Goal: Task Accomplishment & Management: Use online tool/utility

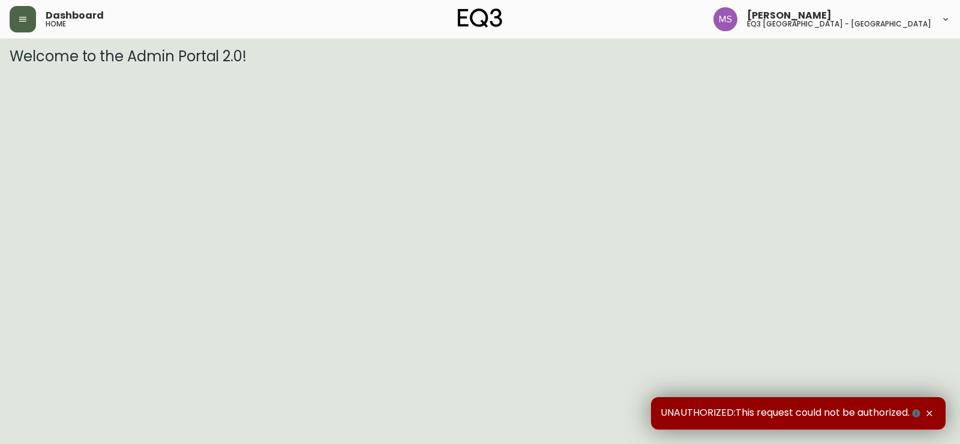
click at [26, 19] on icon "button" at bounding box center [22, 19] width 7 height 5
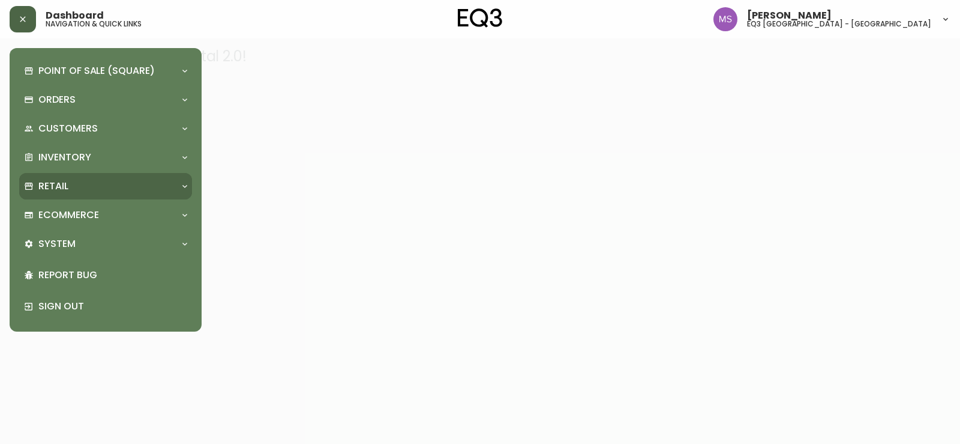
click at [95, 184] on div "Retail" at bounding box center [99, 185] width 151 height 13
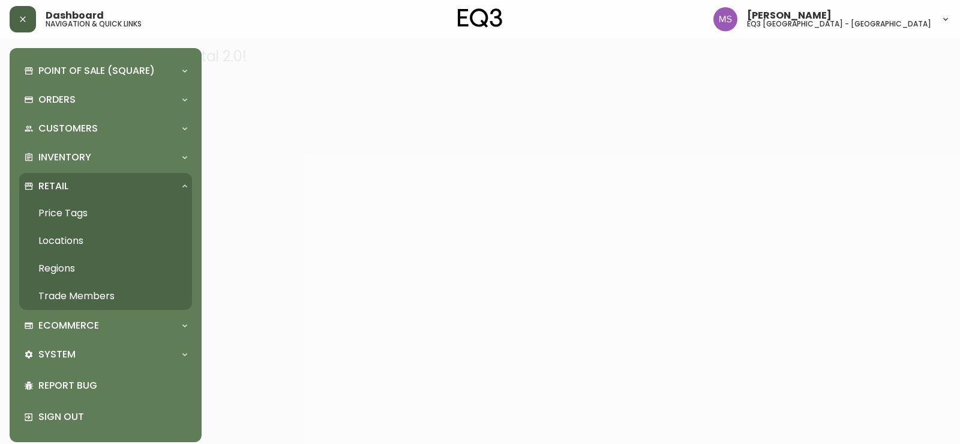
click at [67, 214] on link "Price Tags" at bounding box center [105, 213] width 173 height 28
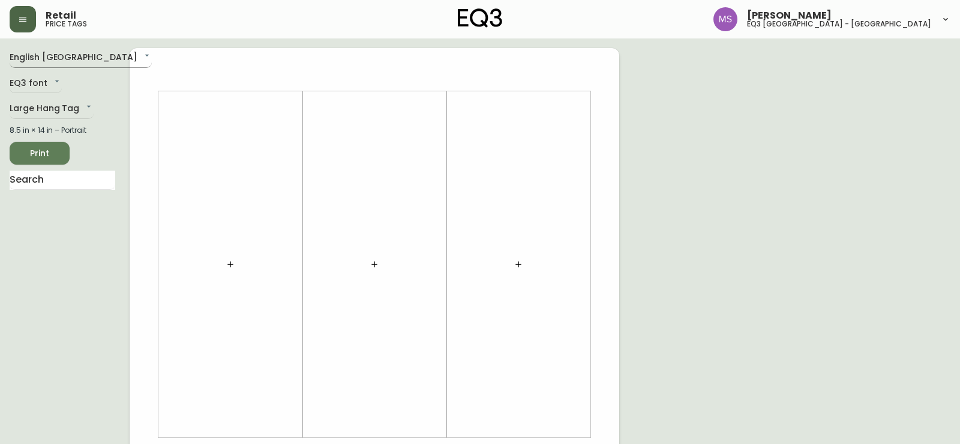
click at [84, 55] on body "Retail price tags Marlond Samedy eq3 montréal - st laurent English Canada en_CA…" at bounding box center [480, 427] width 960 height 855
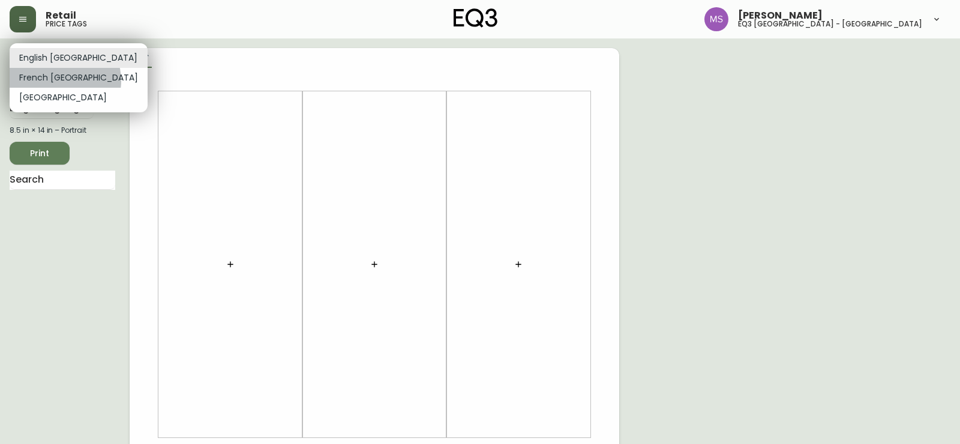
click at [66, 80] on li "French Canada" at bounding box center [79, 78] width 138 height 20
type input "fr_CA"
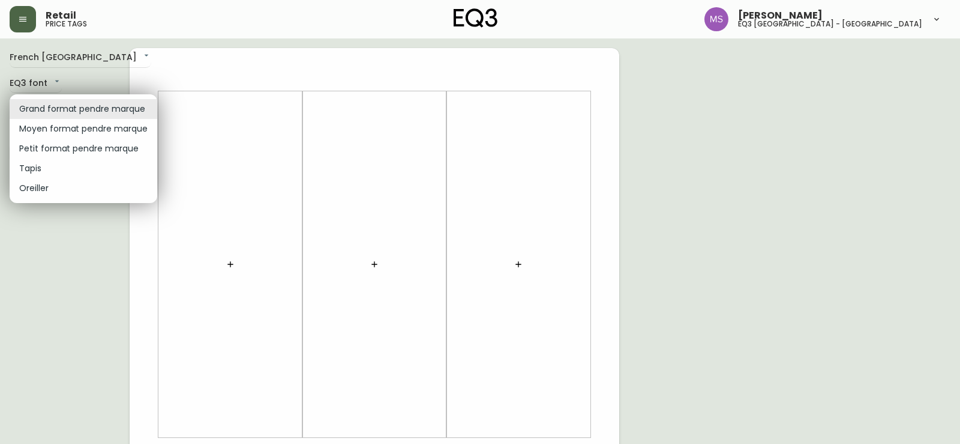
click at [64, 103] on body "Retail price tags Marlond Samedy eq3 montréal - st laurent French Canada fr_CA …" at bounding box center [480, 427] width 960 height 855
click at [67, 77] on div at bounding box center [480, 222] width 960 height 444
click at [142, 108] on body "Retail price tags Marlond Samedy eq3 montréal - st laurent French Canada fr_CA …" at bounding box center [480, 427] width 960 height 855
click at [82, 64] on div at bounding box center [480, 222] width 960 height 444
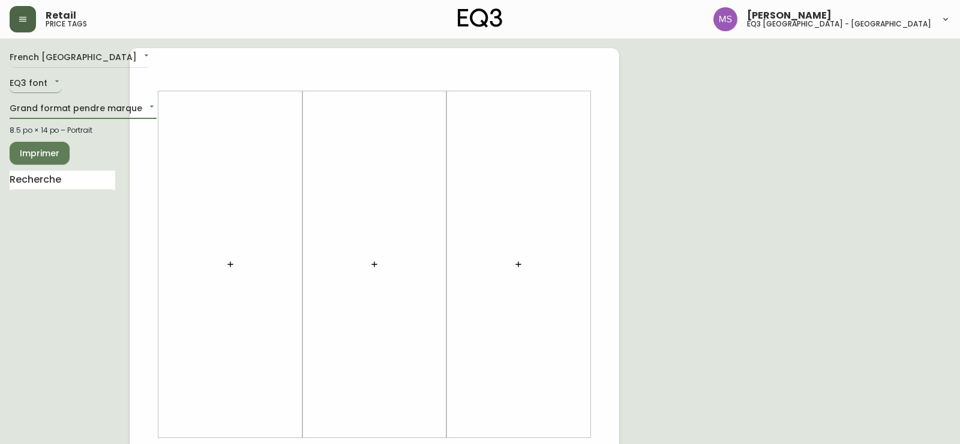
click at [47, 80] on body "Retail price tags Marlond Samedy eq3 montréal - st laurent French Canada fr_CA …" at bounding box center [480, 427] width 960 height 855
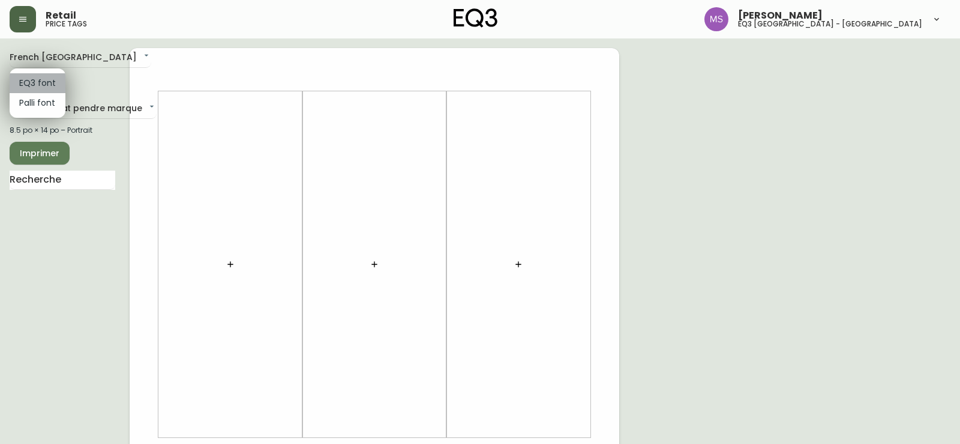
click at [53, 84] on li "EQ3 font" at bounding box center [38, 83] width 56 height 20
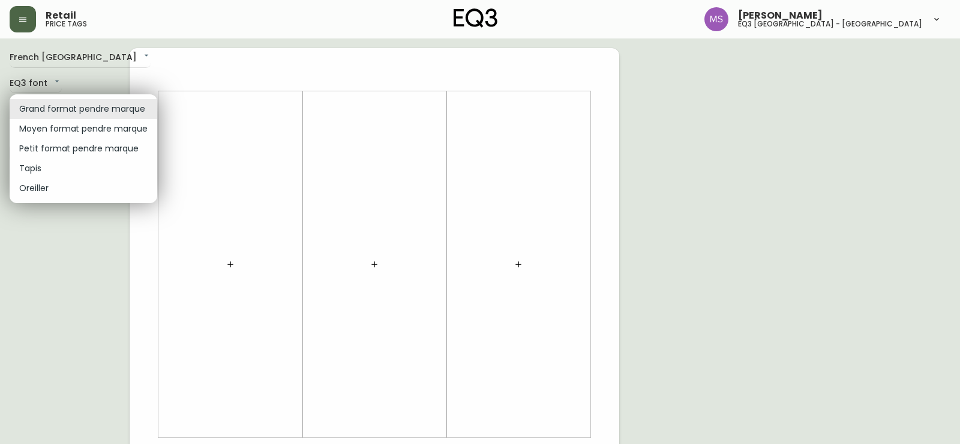
click at [109, 110] on body "Retail price tags Marlond Samedy eq3 montréal - st laurent French Canada fr_CA …" at bounding box center [480, 427] width 960 height 855
click at [38, 191] on li "Oreiller" at bounding box center [84, 188] width 148 height 20
type input "pillows"
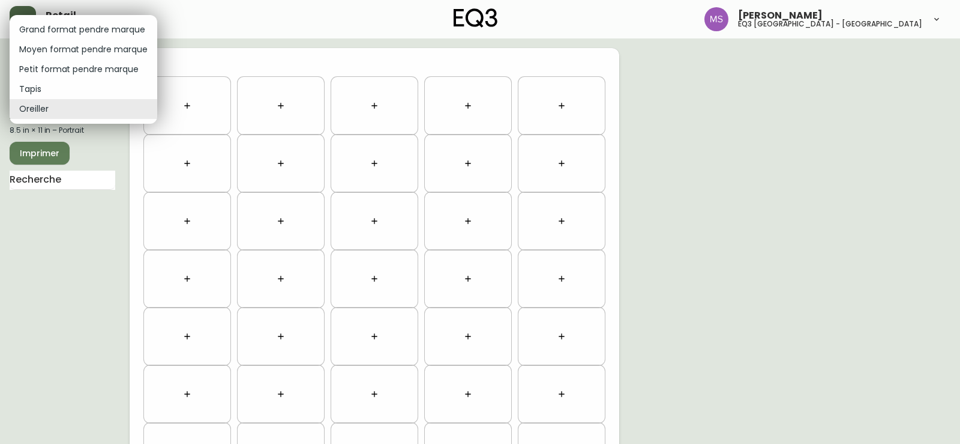
click at [44, 109] on body "Retail price tags Marlond Samedy eq3 montréal - st laurent French Canada fr_CA …" at bounding box center [480, 341] width 960 height 682
click at [68, 185] on div at bounding box center [480, 222] width 960 height 444
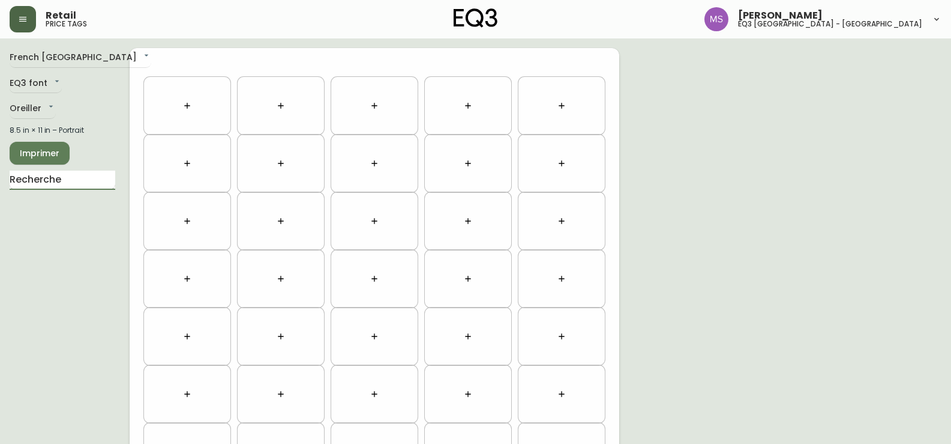
click at [58, 180] on input "text" at bounding box center [63, 179] width 106 height 19
click at [43, 181] on input "brim" at bounding box center [63, 179] width 106 height 19
type input "b"
click at [192, 110] on button "button" at bounding box center [187, 106] width 24 height 24
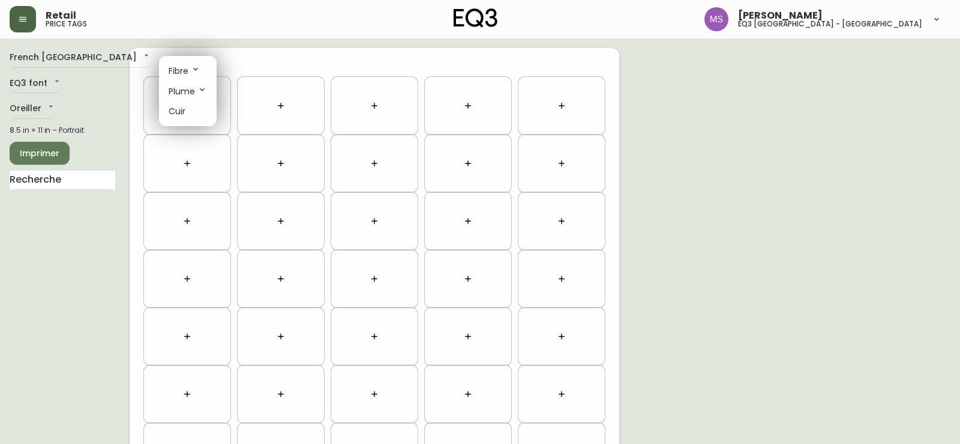
click at [71, 183] on div at bounding box center [480, 222] width 960 height 444
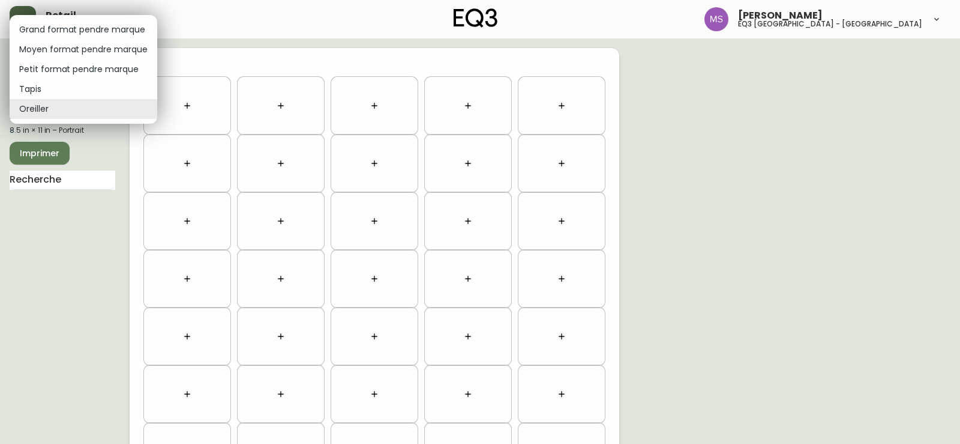
click at [53, 108] on body "Retail price tags Marlond Samedy eq3 montréal - st laurent French Canada fr_CA …" at bounding box center [480, 341] width 960 height 682
click at [60, 65] on li "Petit format pendre marque" at bounding box center [84, 69] width 148 height 20
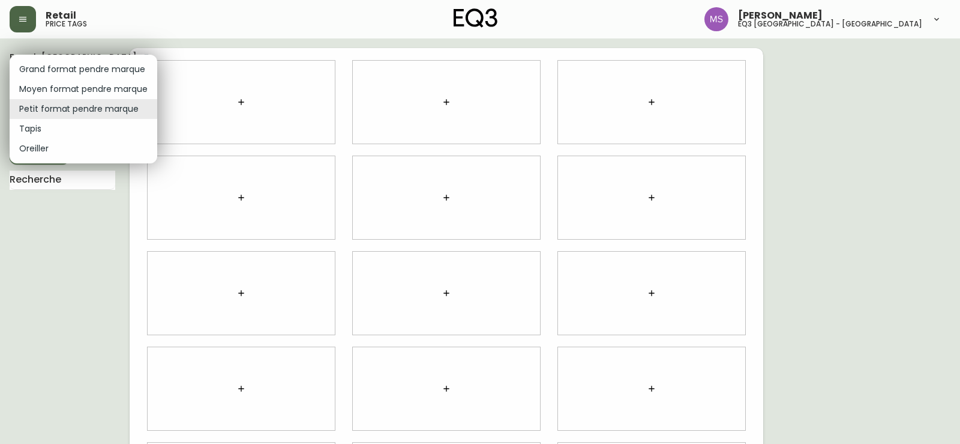
click at [97, 106] on body "Retail price tags Marlond Samedy eq3 montréal - st laurent French Canada fr_CA …" at bounding box center [480, 269] width 960 height 538
click at [28, 151] on li "Oreiller" at bounding box center [84, 149] width 148 height 20
type input "pillows"
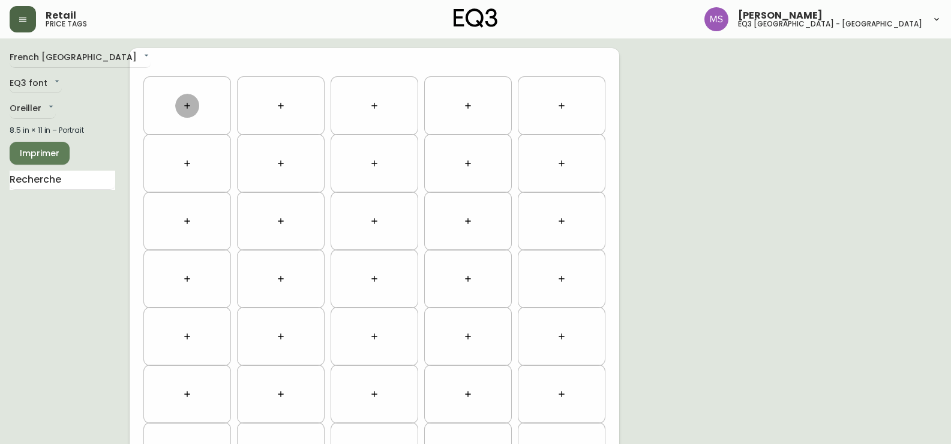
click at [187, 106] on icon "button" at bounding box center [186, 105] width 5 height 5
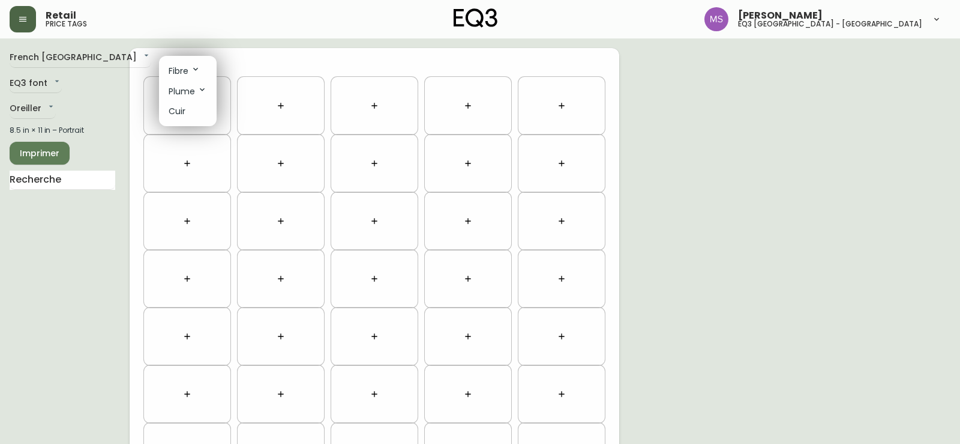
click at [76, 227] on div at bounding box center [480, 222] width 960 height 444
